Goal: Navigation & Orientation: Understand site structure

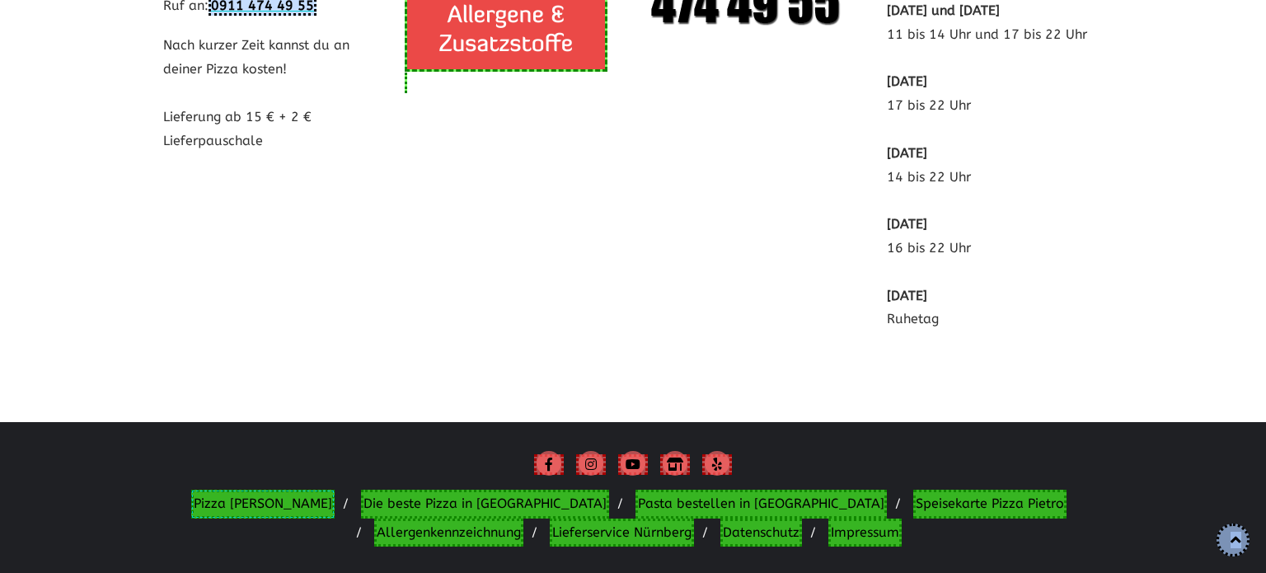
scroll to position [3307, 0]
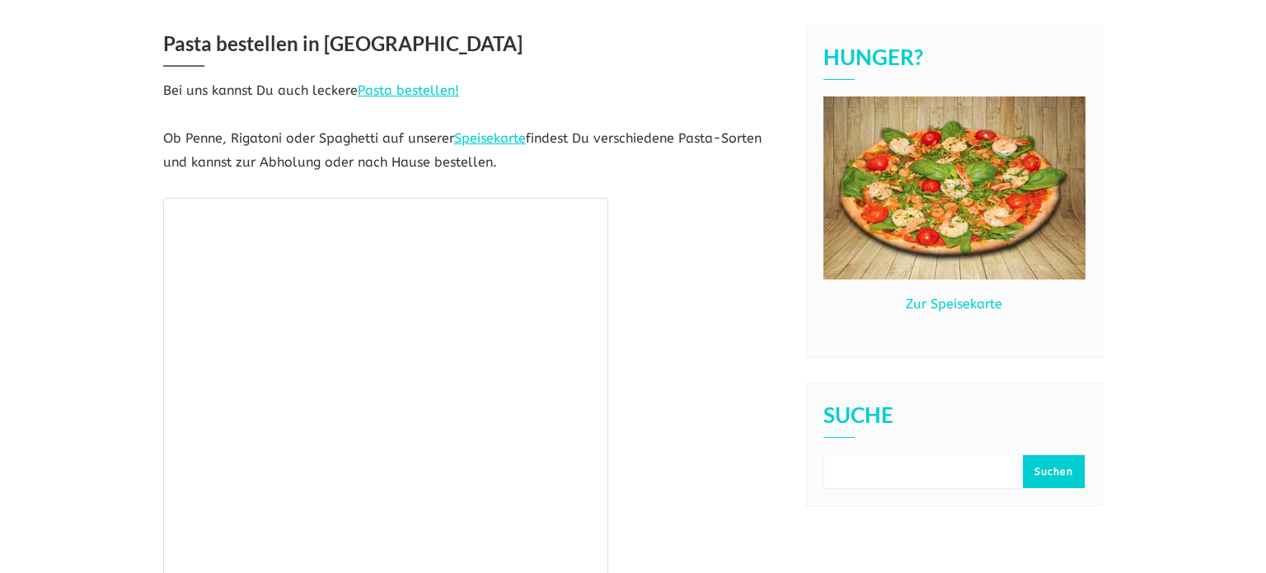
scroll to position [124, 0]
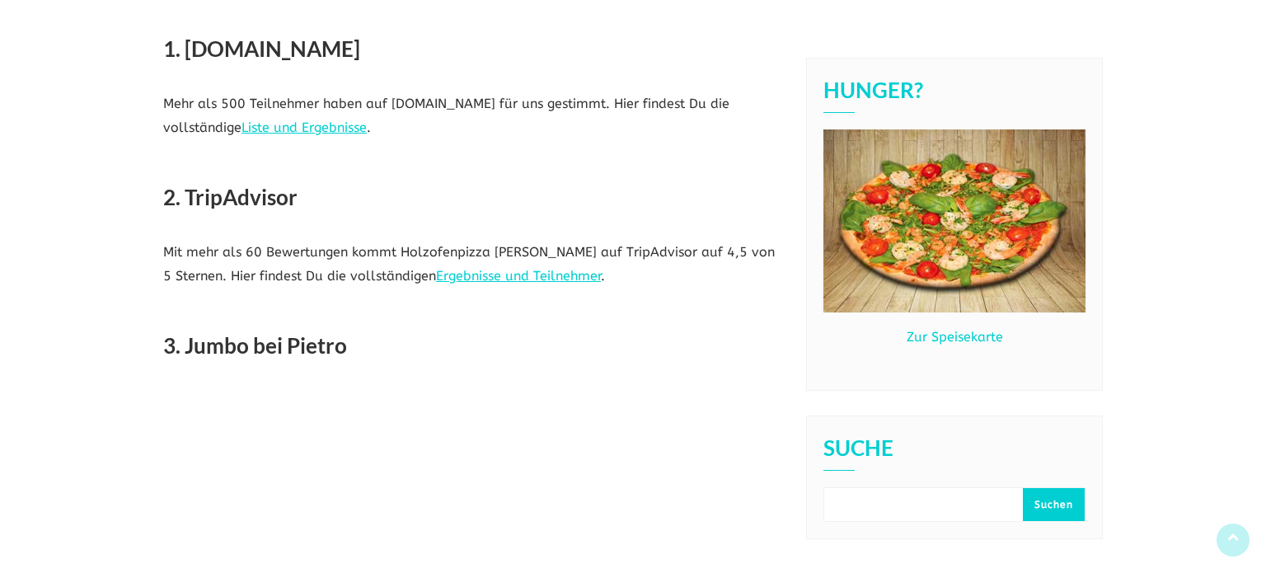
scroll to position [569, 0]
